Goal: Transaction & Acquisition: Purchase product/service

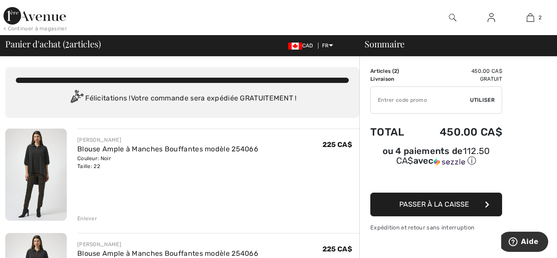
click at [89, 219] on div "Enlever" at bounding box center [87, 219] width 20 height 8
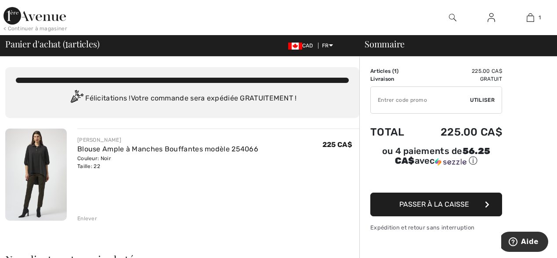
click at [445, 201] on span "Passer à la caisse" at bounding box center [434, 204] width 70 height 8
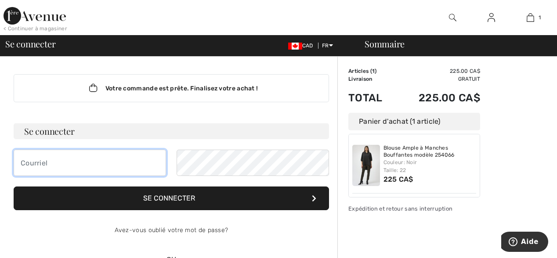
click at [26, 163] on input "email" at bounding box center [90, 163] width 152 height 26
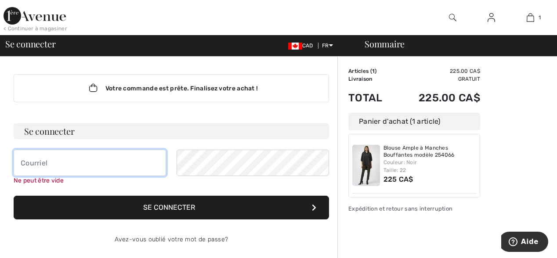
type input "josee.ouimet58@gmail.com"
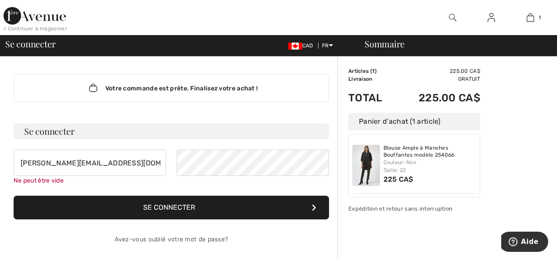
click at [214, 207] on button "Se connecter" at bounding box center [171, 208] width 315 height 24
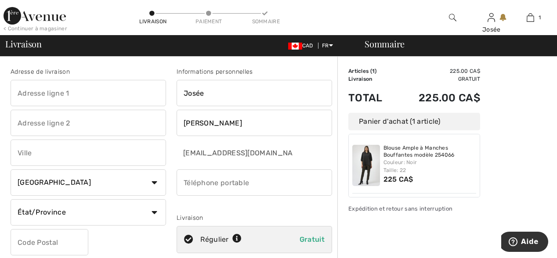
checkbox input "true"
click at [40, 92] on input "text" at bounding box center [88, 93] width 155 height 26
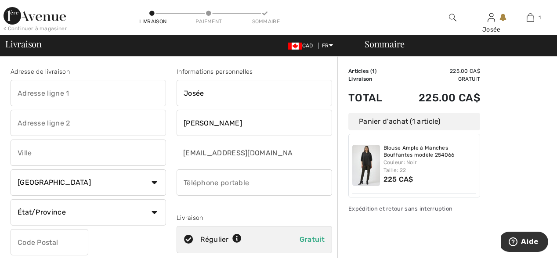
type input "190 dufresne"
type input "st.jean.sur.richelieu"
select select "QC"
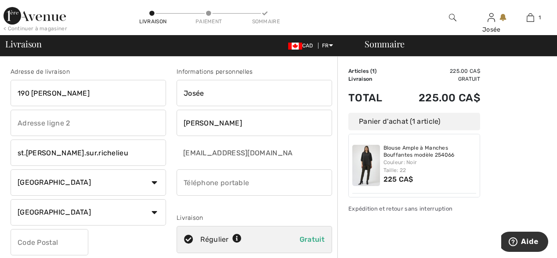
type input "J2W 2P3"
type input "4503484220"
type input "J2W2P3"
click at [35, 93] on input "190 dufresne" at bounding box center [88, 93] width 155 height 26
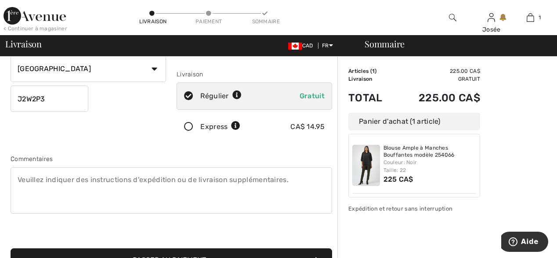
scroll to position [264, 0]
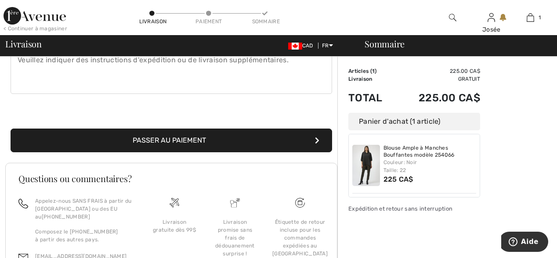
type input "190 [PERSON_NAME]"
click at [164, 138] on button "Passer au paiement" at bounding box center [172, 141] width 322 height 24
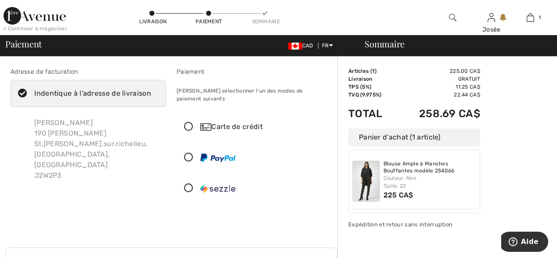
click at [188, 123] on icon at bounding box center [188, 127] width 23 height 9
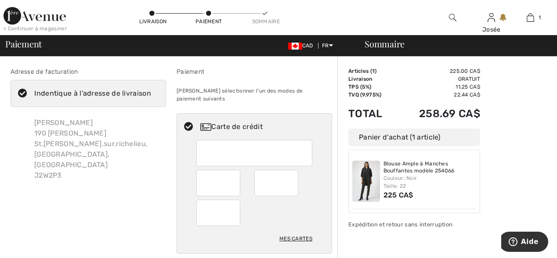
click at [203, 141] on div at bounding box center [254, 153] width 116 height 26
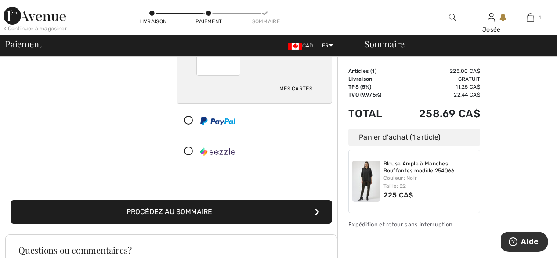
scroll to position [176, 0]
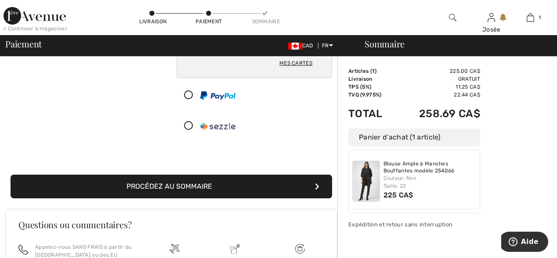
click at [205, 179] on button "Procédez au sommaire" at bounding box center [172, 187] width 322 height 24
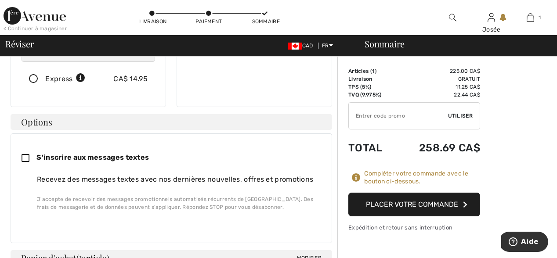
scroll to position [220, 0]
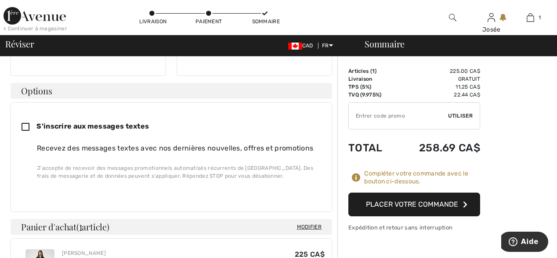
click at [444, 203] on button "Placer votre commande" at bounding box center [414, 205] width 132 height 24
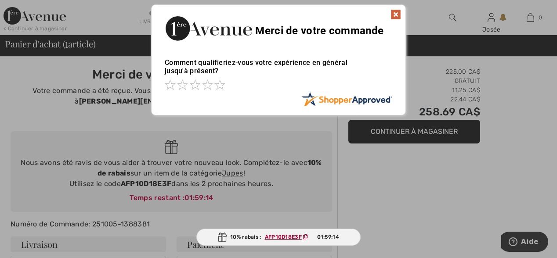
click at [396, 13] on img at bounding box center [396, 14] width 11 height 11
